Goal: Check status

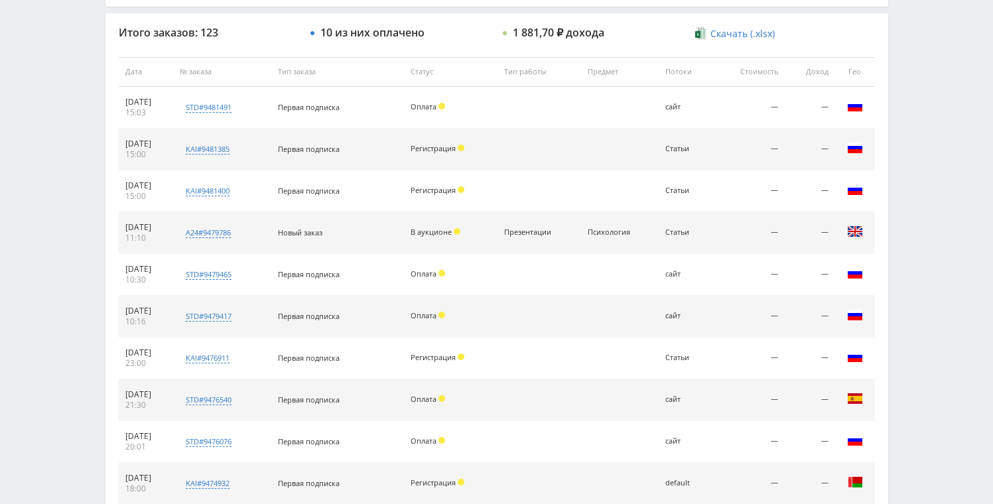
scroll to position [421, 0]
